Goal: Transaction & Acquisition: Purchase product/service

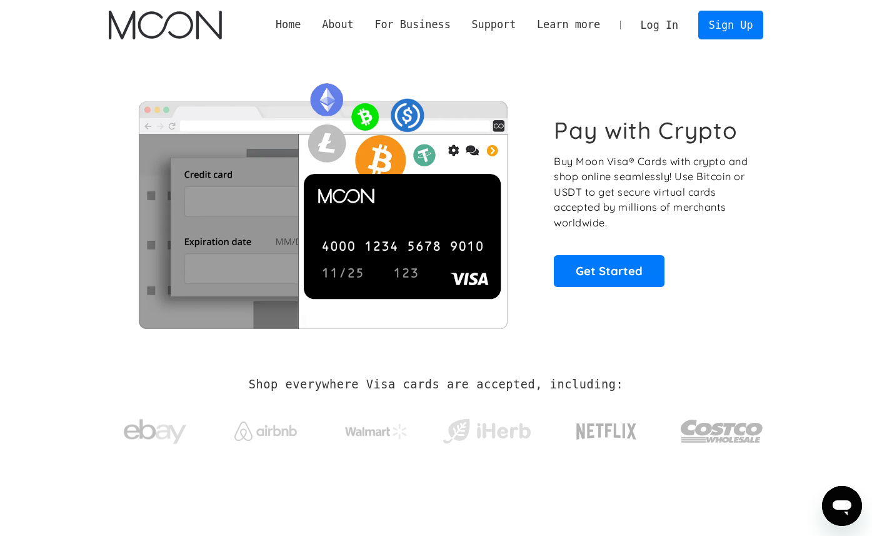
click at [663, 23] on link "Log In" at bounding box center [659, 25] width 59 height 28
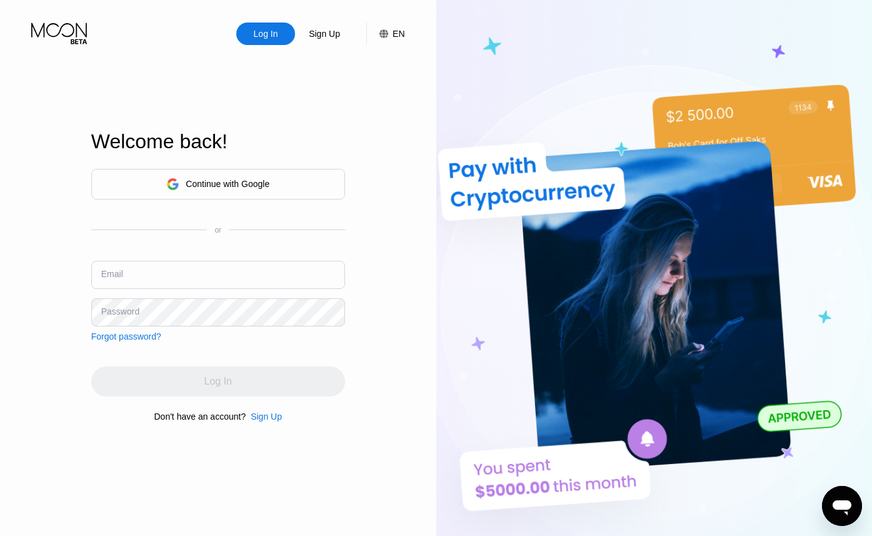
click at [231, 186] on div "Continue with Google" at bounding box center [228, 184] width 84 height 10
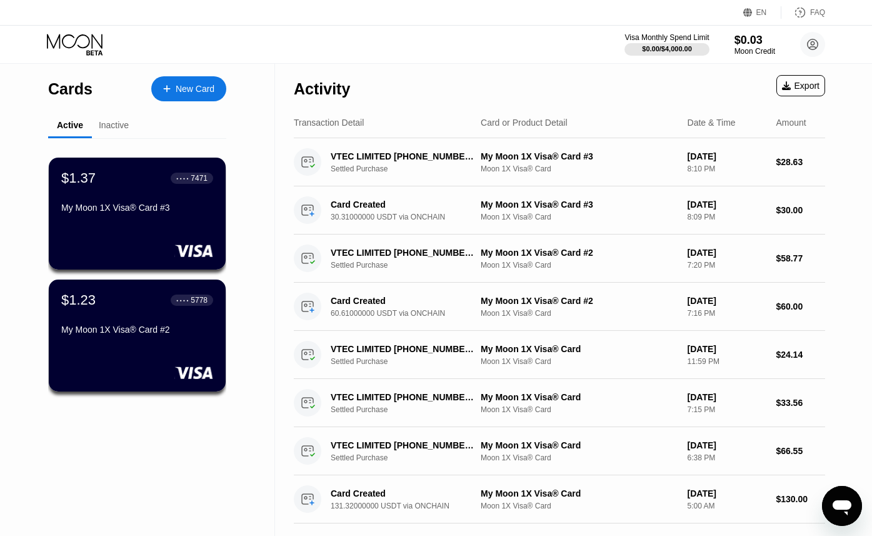
click at [119, 123] on div "Inactive" at bounding box center [114, 125] width 30 height 10
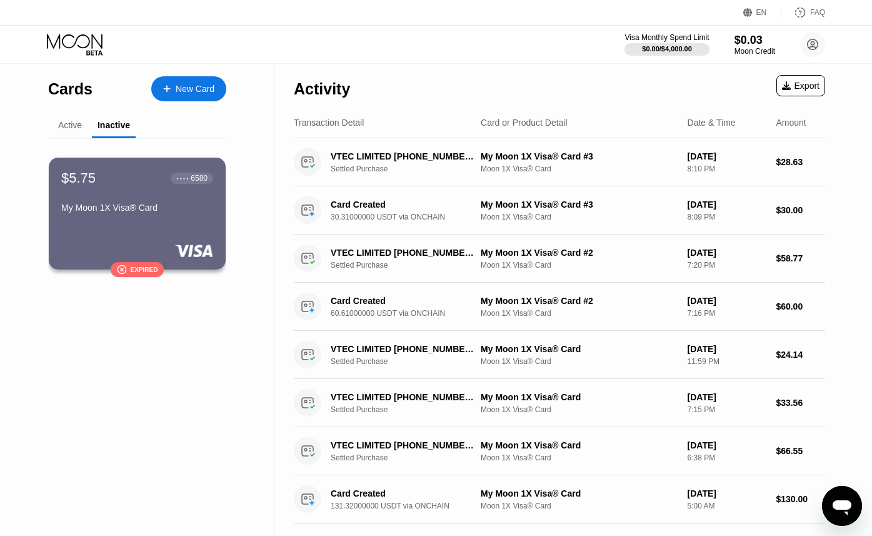
click at [74, 121] on div "Active" at bounding box center [70, 125] width 24 height 10
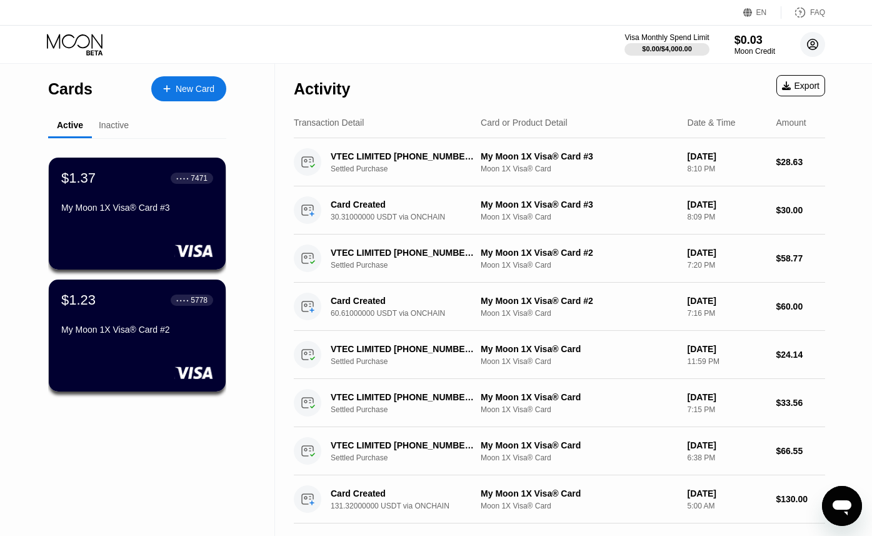
click at [812, 42] on icon at bounding box center [813, 44] width 7 height 7
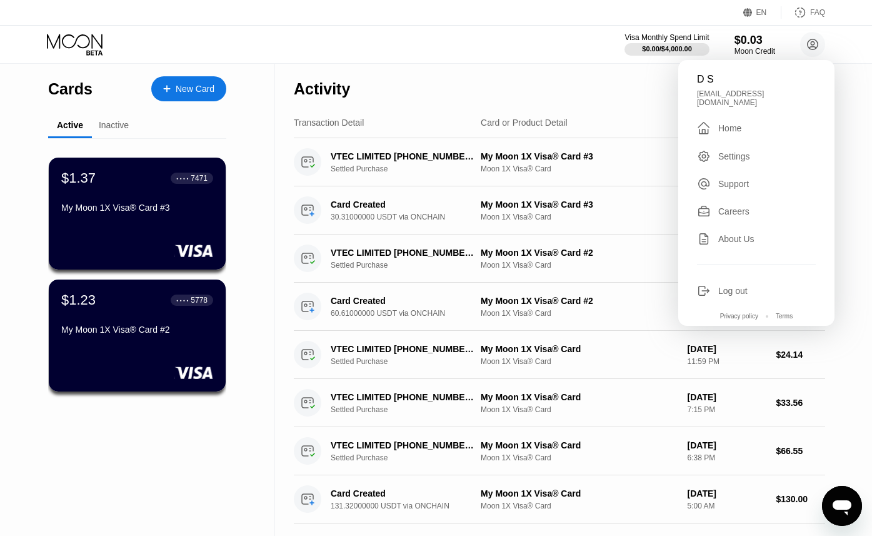
click at [720, 286] on div "Log out" at bounding box center [732, 291] width 29 height 10
click at [716, 287] on div "Log out" at bounding box center [756, 291] width 119 height 14
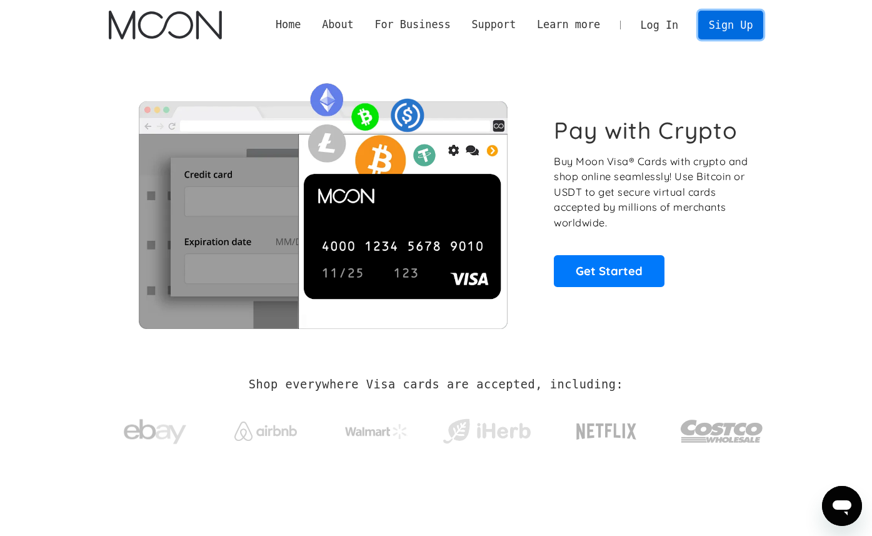
click at [718, 19] on link "Sign Up" at bounding box center [730, 25] width 65 height 28
click at [651, 30] on link "Log In" at bounding box center [659, 25] width 59 height 28
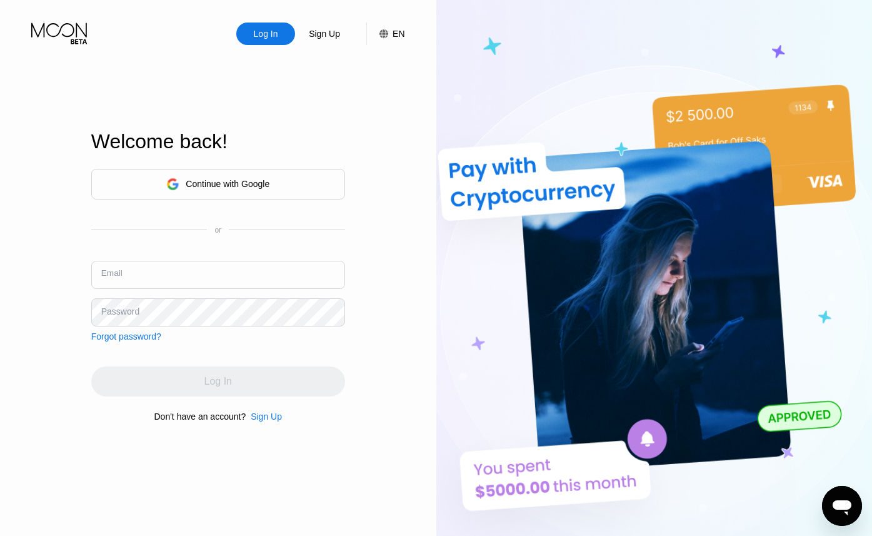
click at [219, 266] on input "text" at bounding box center [218, 275] width 254 height 28
type input "[EMAIL_ADDRESS][DOMAIN_NAME]"
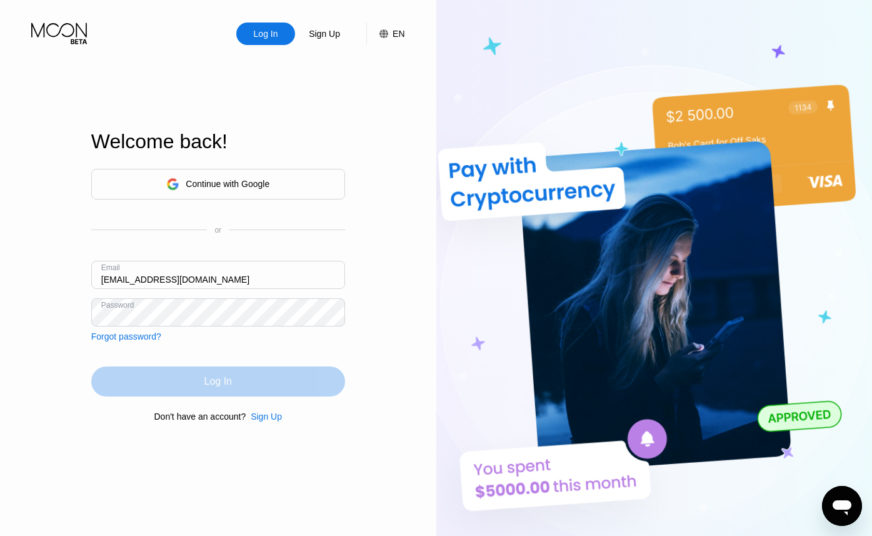
click at [223, 385] on div "Log In" at bounding box center [218, 381] width 28 height 13
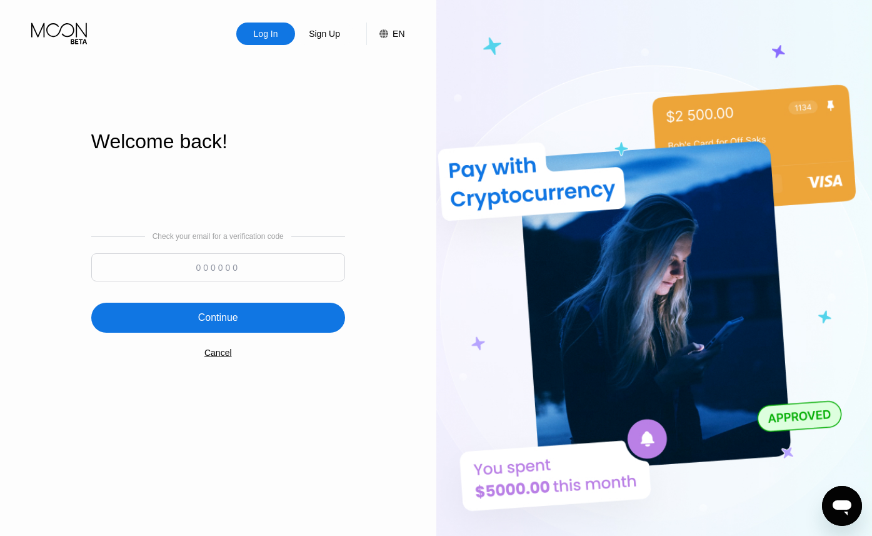
click at [253, 272] on input at bounding box center [218, 267] width 254 height 28
type input "431366"
click at [238, 315] on div "Continue" at bounding box center [218, 317] width 40 height 13
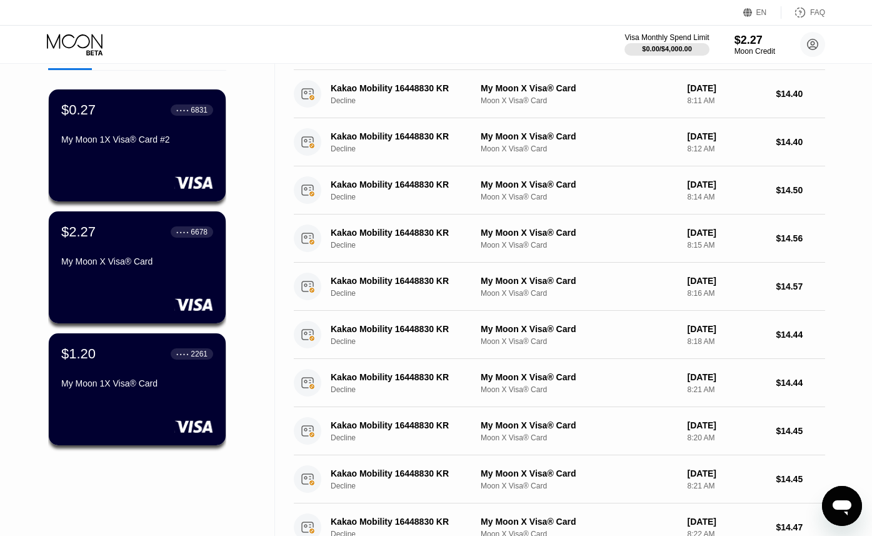
scroll to position [62, 0]
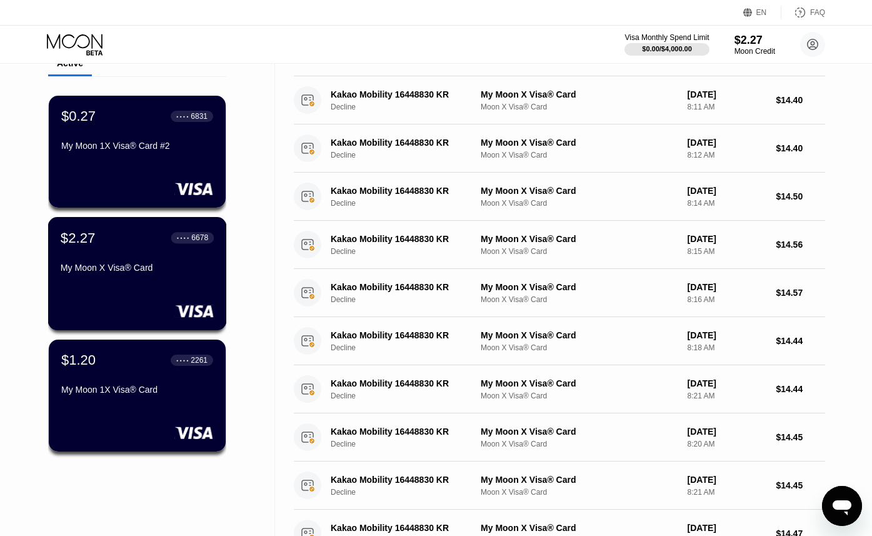
click at [155, 276] on div "My Moon X Visa® Card" at bounding box center [137, 270] width 153 height 15
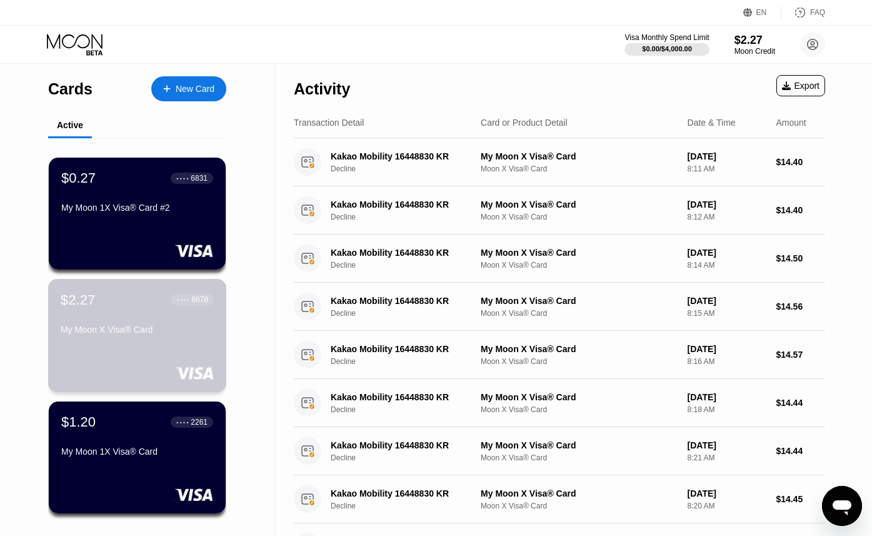
click at [188, 341] on div "$2.27 ● ● ● ● 6678 My Moon X Visa® Card" at bounding box center [137, 335] width 179 height 113
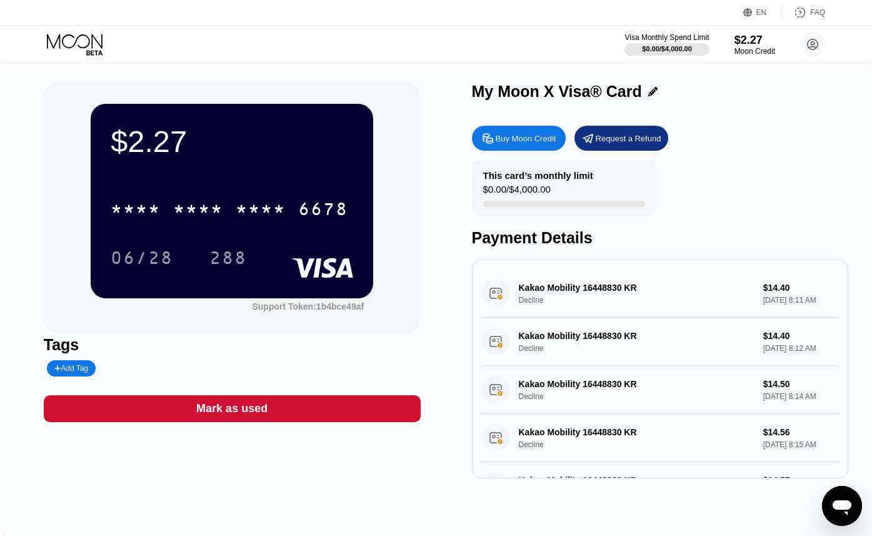
click at [522, 139] on div "Buy Moon Credit" at bounding box center [526, 138] width 61 height 11
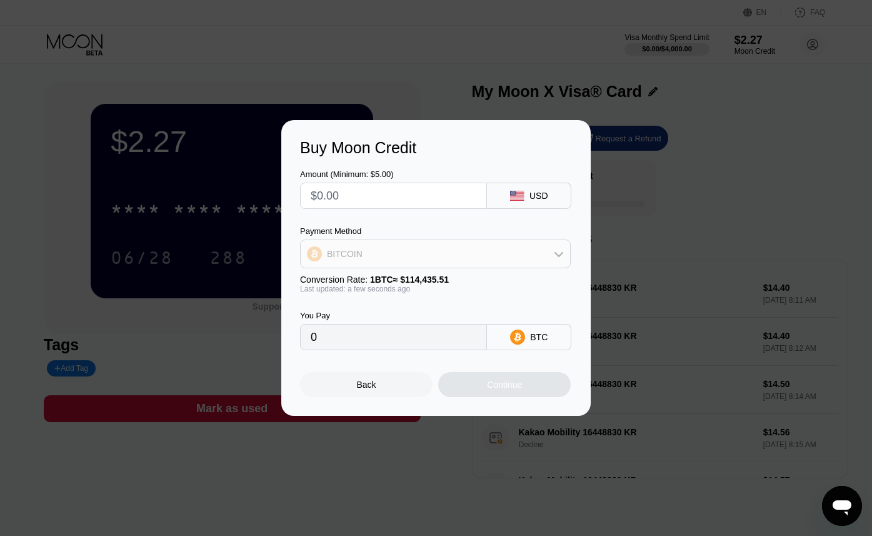
click at [395, 249] on div "BITCOIN" at bounding box center [435, 253] width 269 height 25
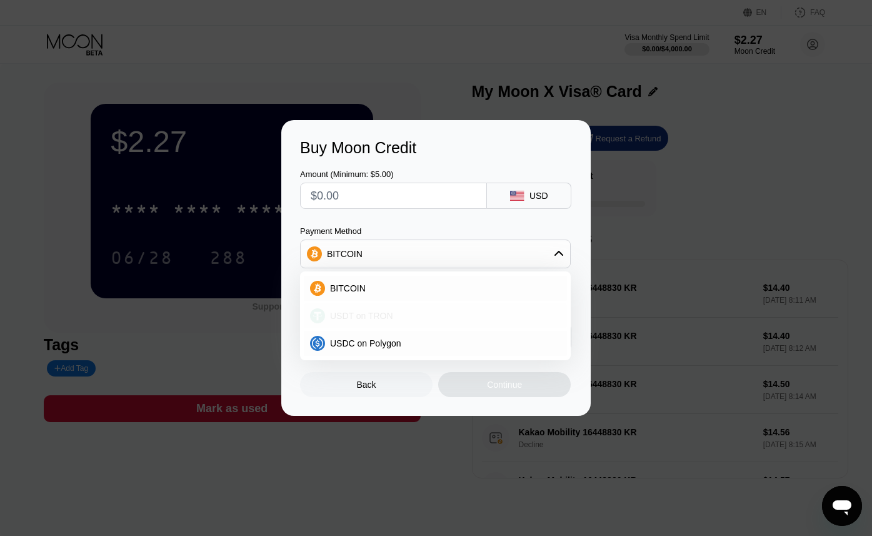
click at [375, 320] on span "USDT on TRON" at bounding box center [361, 316] width 63 height 10
type input "0.00"
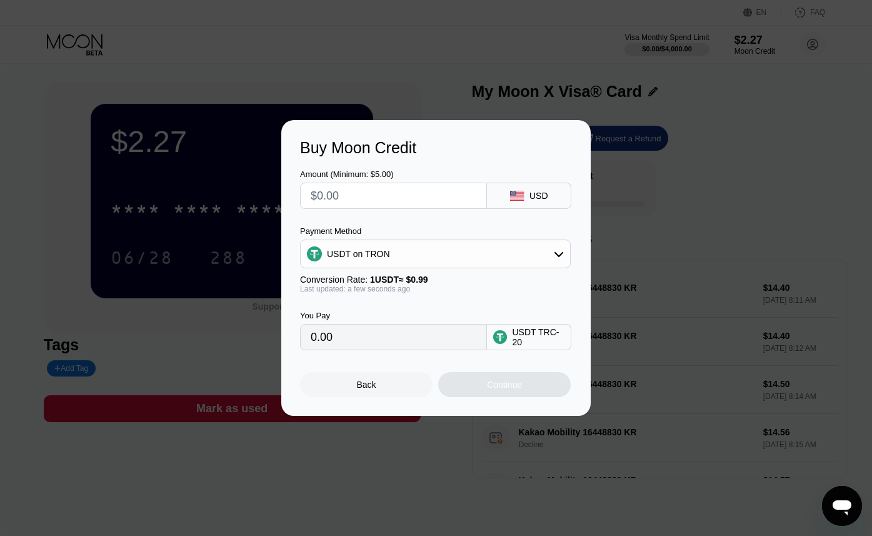
click at [381, 199] on input "text" at bounding box center [394, 195] width 166 height 25
type input "$3"
type input "3.03"
type input "$30"
type input "30.30"
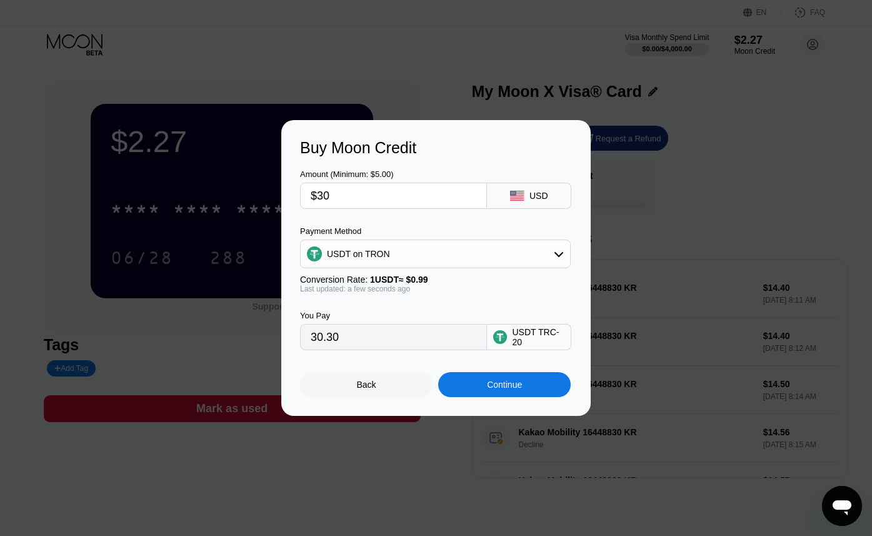
type input "$30"
click at [468, 298] on div "You Pay 30.30 USDT TRC-20" at bounding box center [436, 321] width 272 height 57
click at [331, 86] on div at bounding box center [436, 268] width 872 height 536
click at [376, 243] on div "USDT on TRON" at bounding box center [435, 253] width 269 height 25
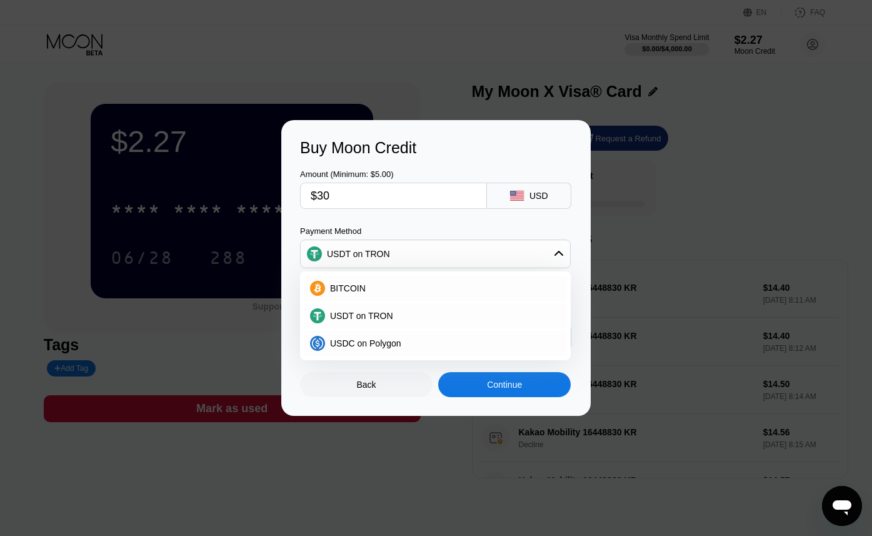
click at [384, 252] on div "USDT on TRON" at bounding box center [358, 254] width 63 height 10
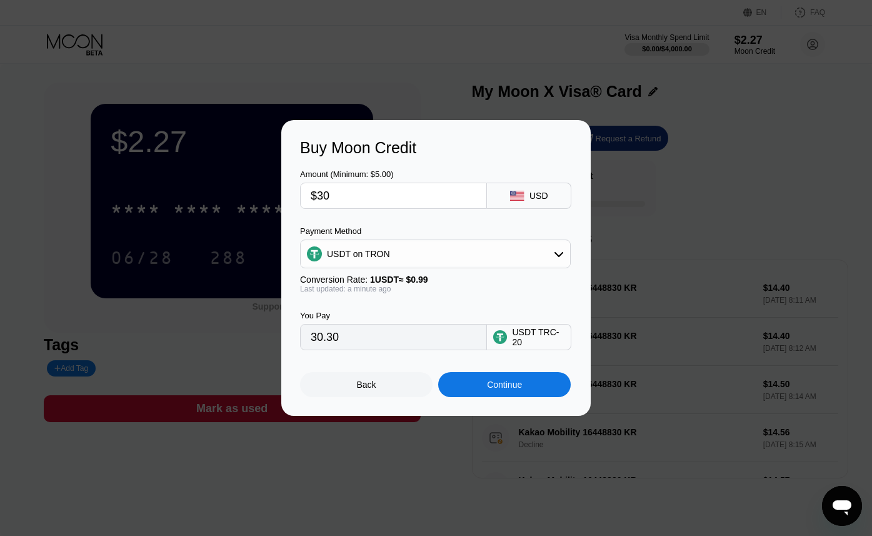
click at [494, 390] on div "Continue" at bounding box center [504, 385] width 35 height 10
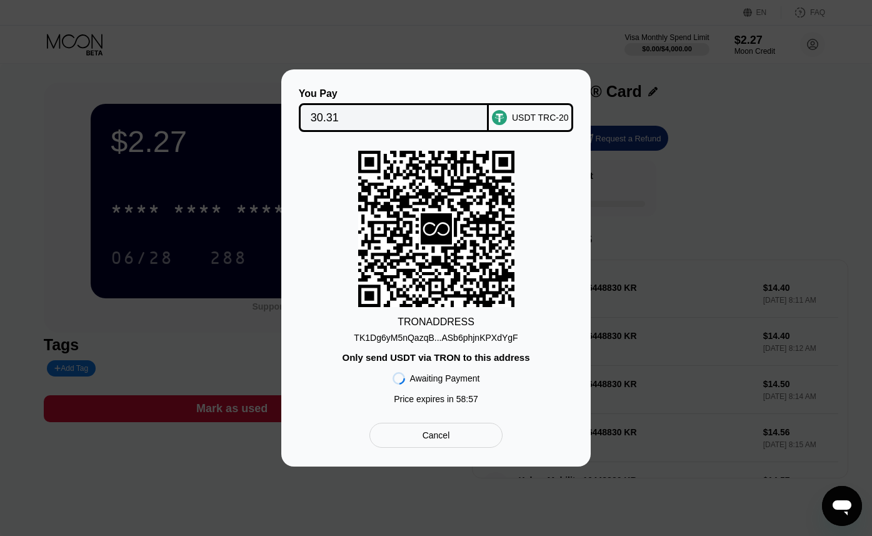
click at [425, 340] on div "TK1Dg6yM5nQazqB...ASb6phjnKPXdYgF" at bounding box center [436, 338] width 164 height 10
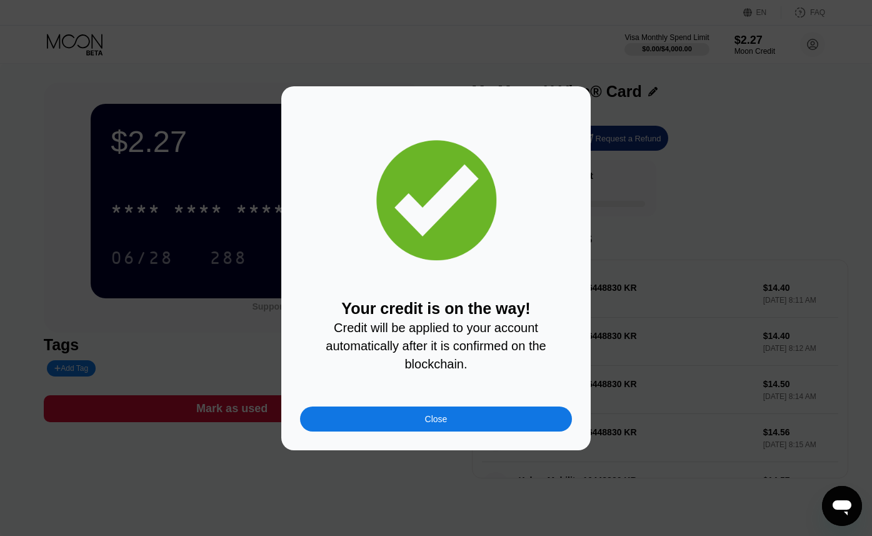
click at [451, 418] on div "Close" at bounding box center [436, 418] width 272 height 25
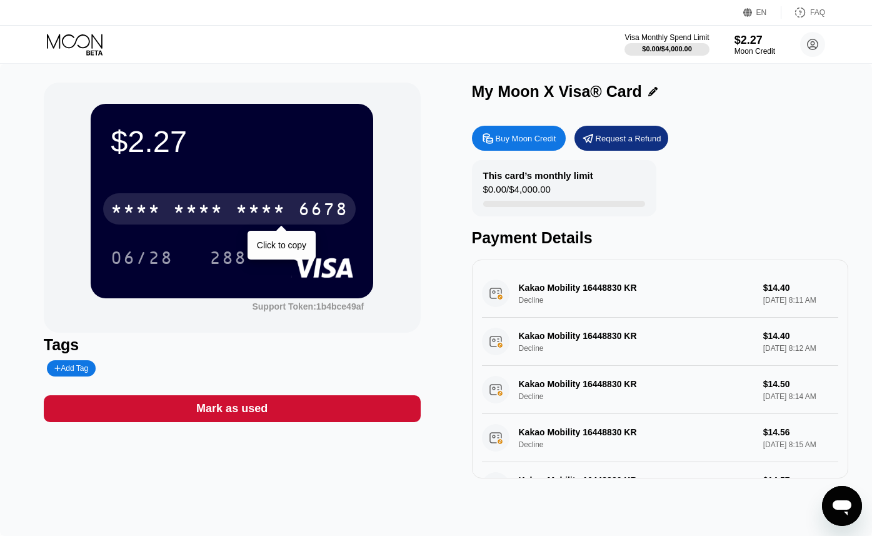
click at [214, 212] on div "* * * *" at bounding box center [198, 211] width 50 height 20
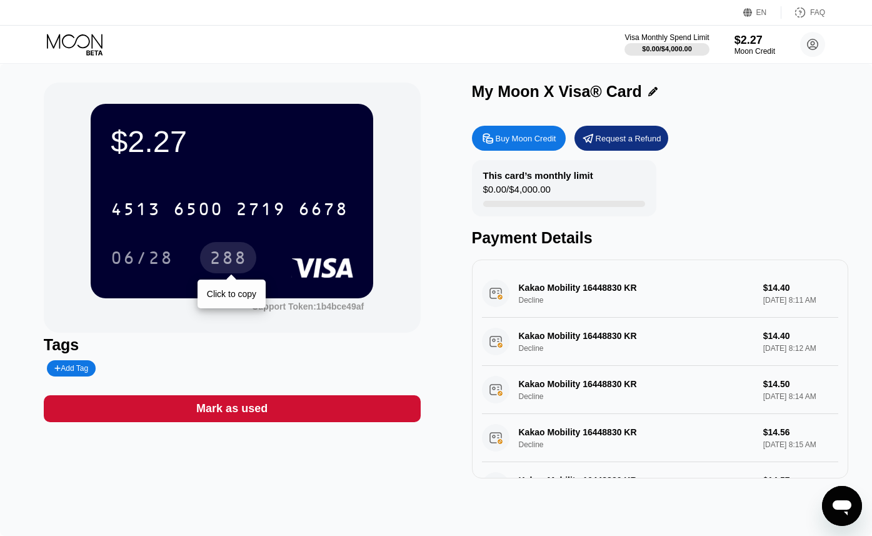
click at [228, 260] on div "288" at bounding box center [228, 259] width 38 height 20
